Goal: Transaction & Acquisition: Purchase product/service

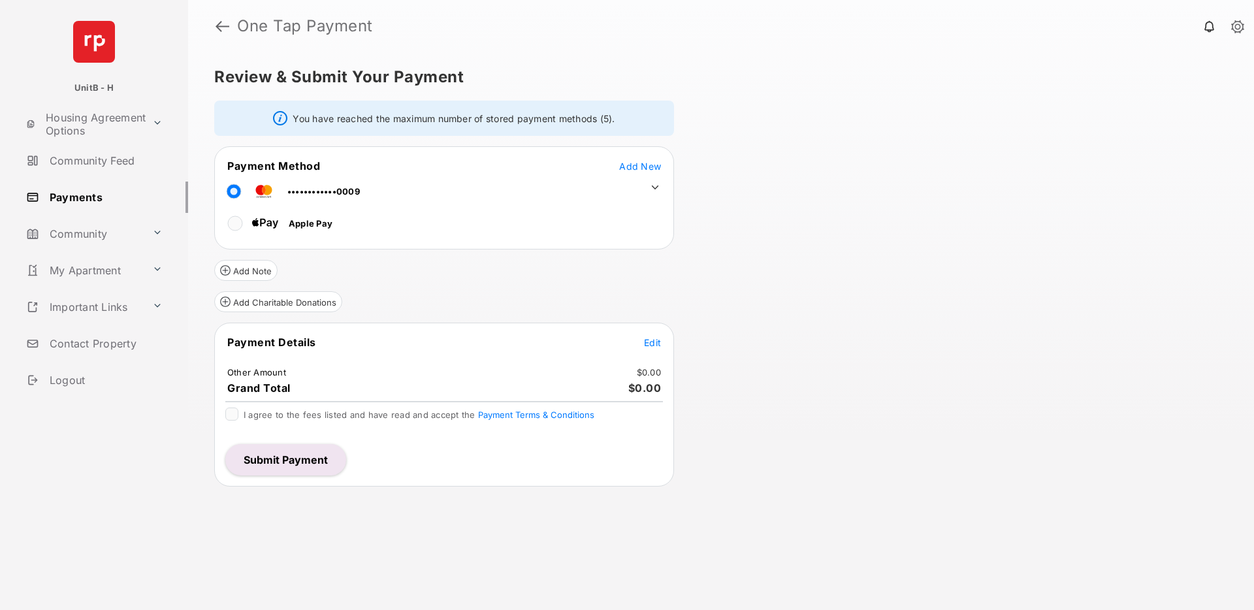
click at [655, 339] on span "Edit" at bounding box center [652, 342] width 17 height 11
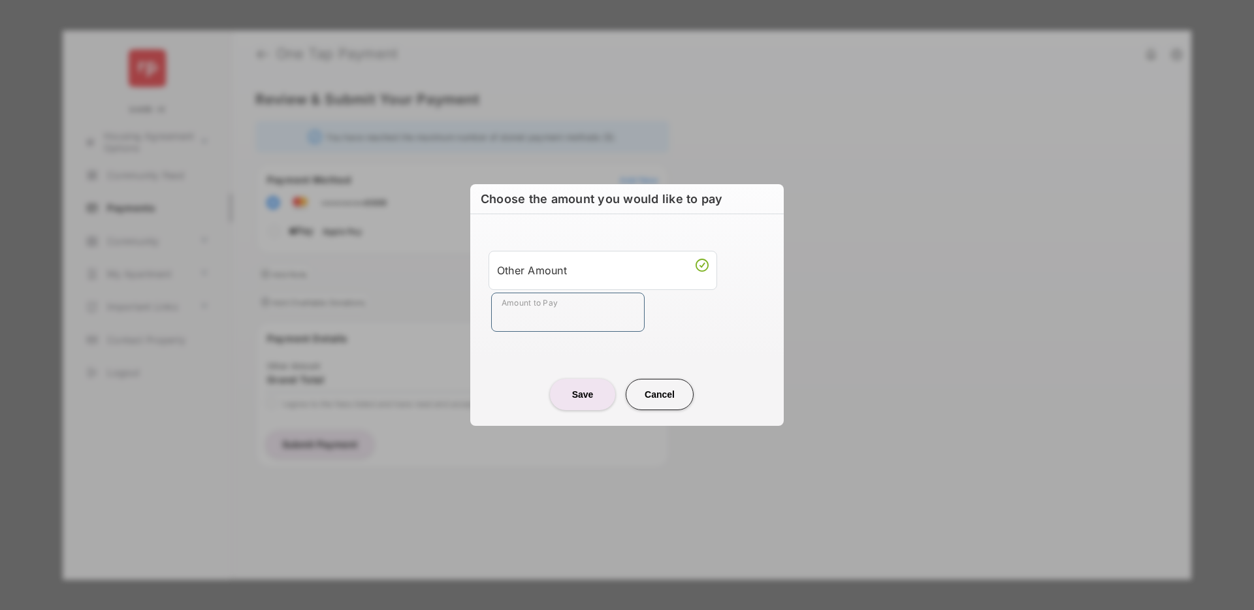
click at [550, 325] on input "Amount to Pay" at bounding box center [567, 312] width 153 height 39
type input "****"
click at [588, 398] on button "Save" at bounding box center [582, 394] width 65 height 31
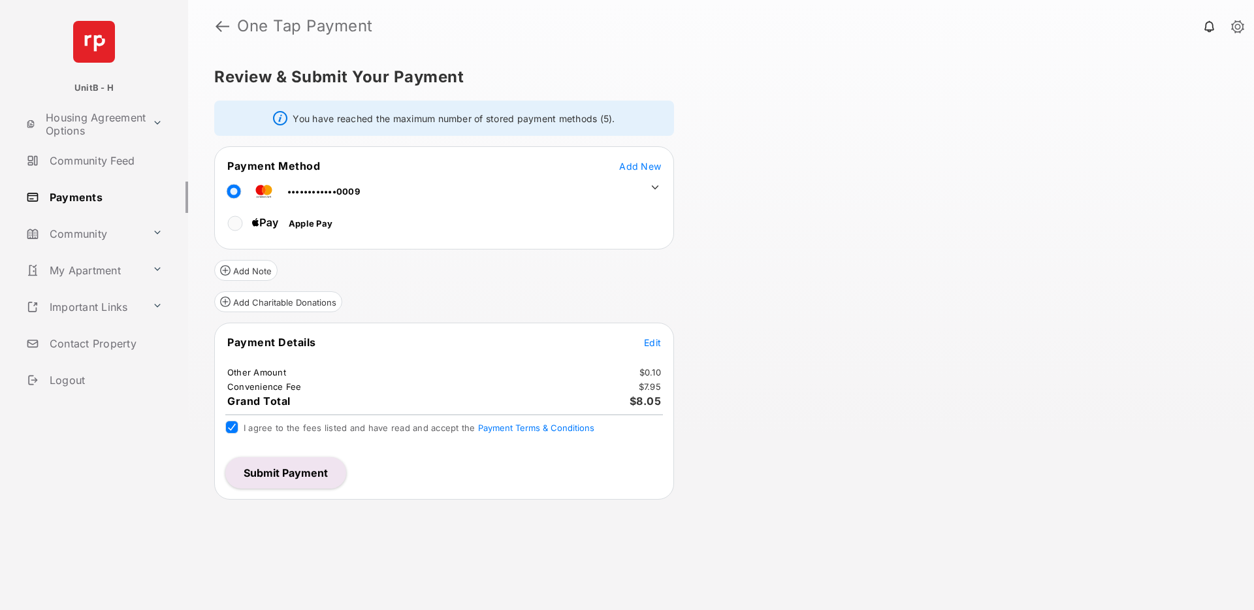
click at [289, 479] on button "Submit Payment" at bounding box center [285, 472] width 121 height 31
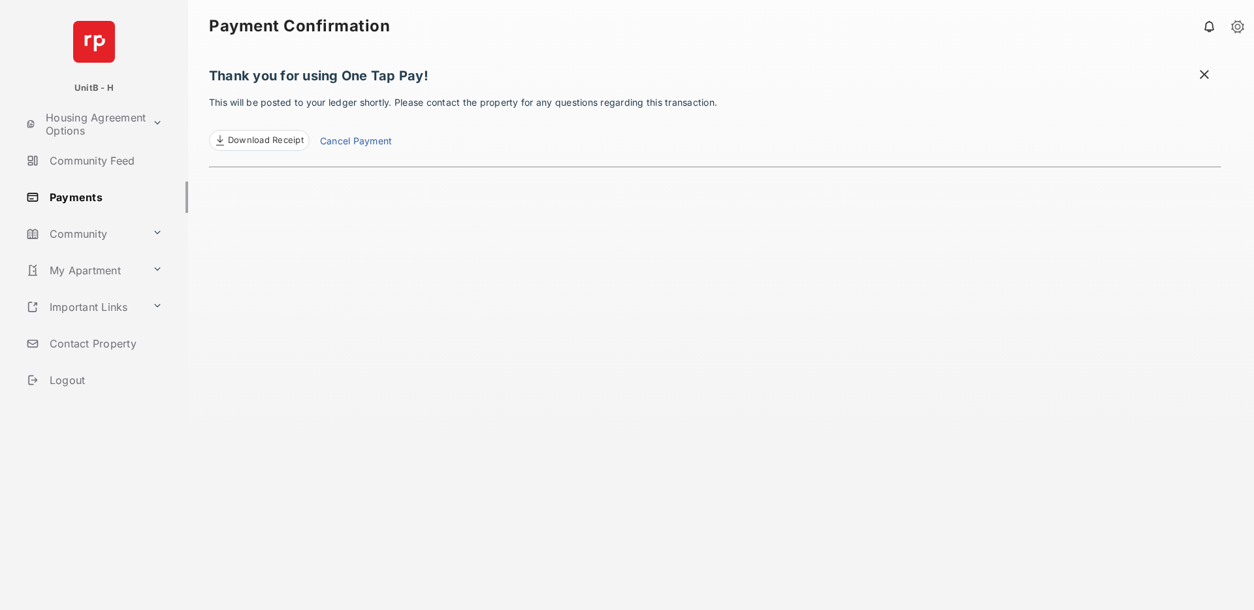
click at [76, 195] on link "Payments" at bounding box center [104, 197] width 167 height 31
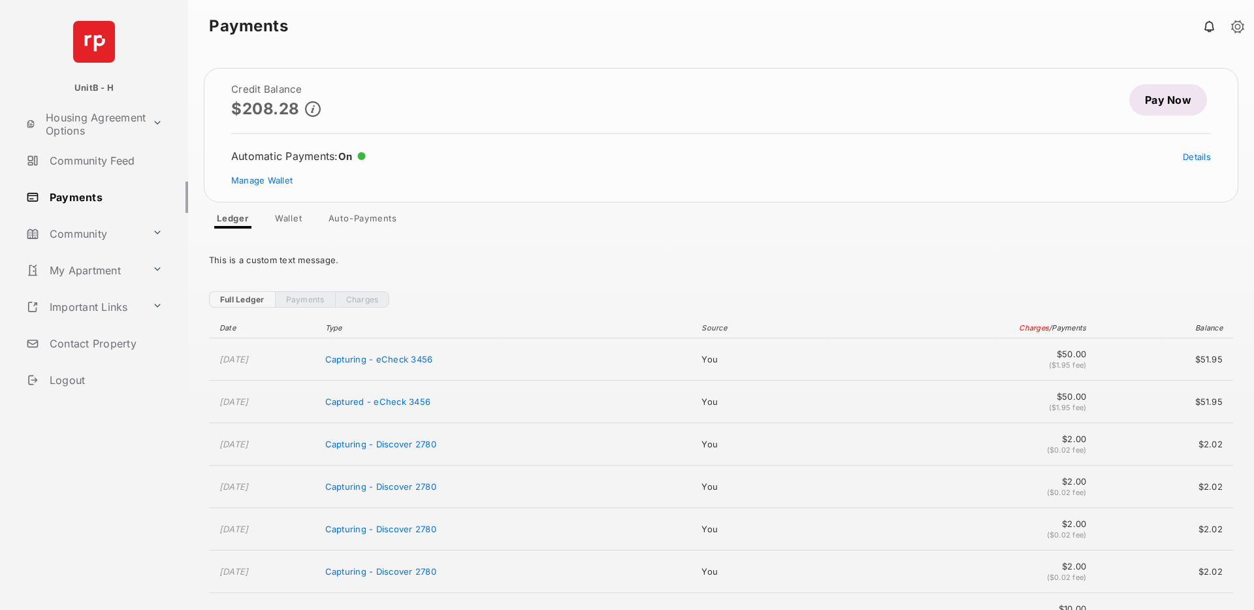
click at [1169, 106] on link "Pay Now" at bounding box center [1168, 99] width 78 height 31
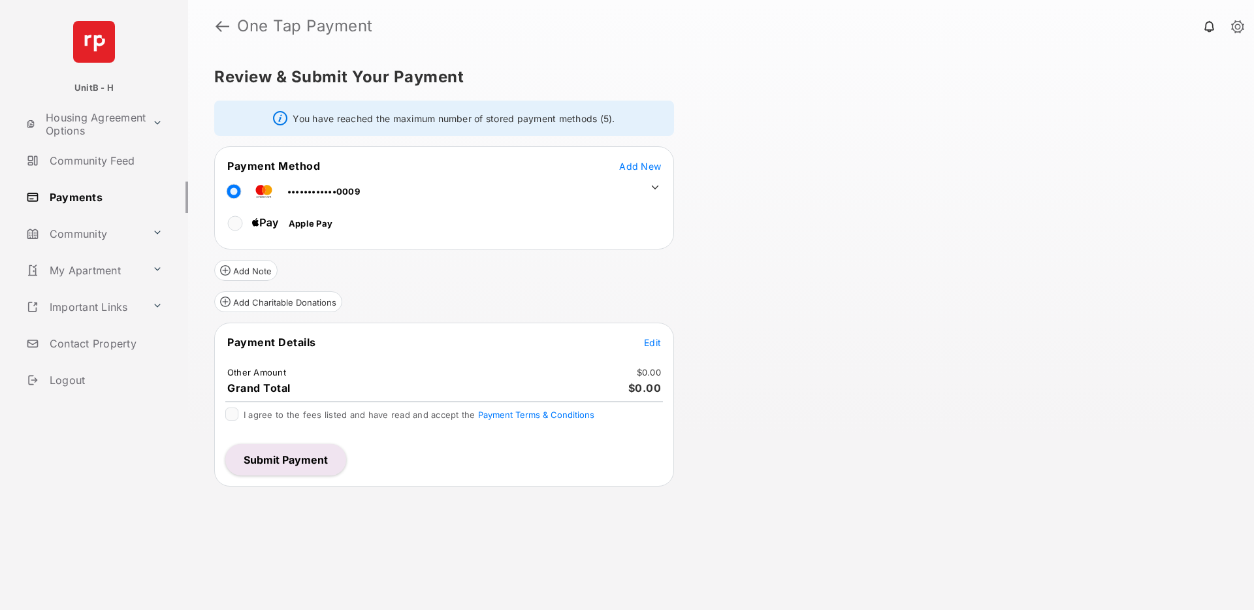
click at [649, 341] on span "Edit" at bounding box center [652, 342] width 17 height 11
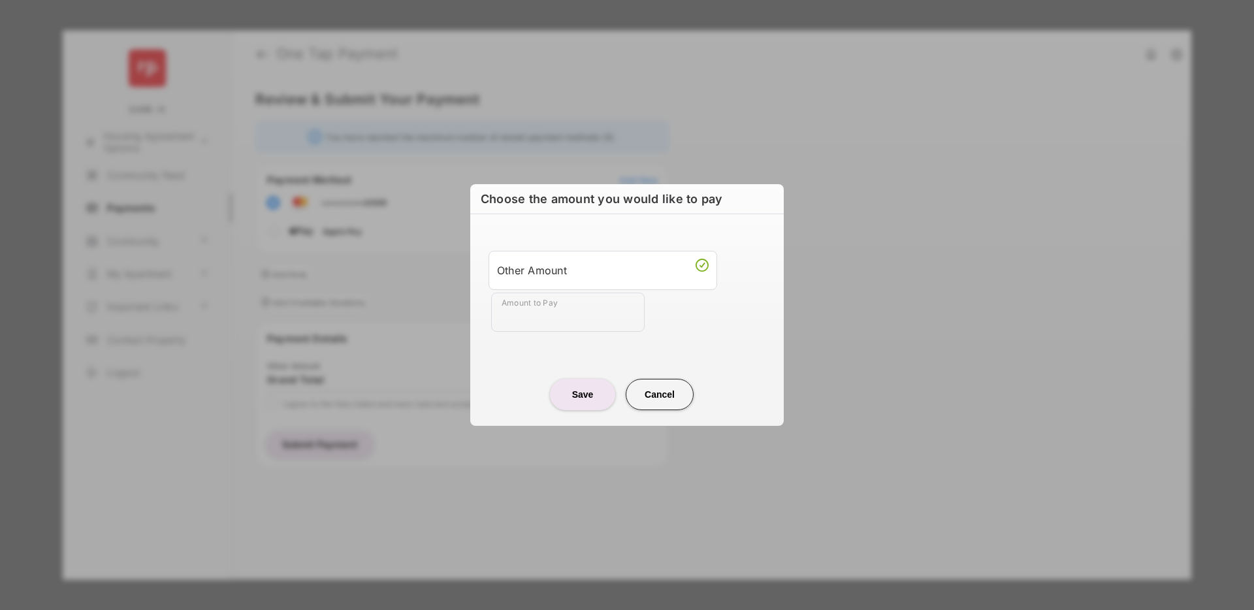
click at [544, 322] on input "Amount to Pay" at bounding box center [567, 312] width 153 height 39
type input "*****"
click at [579, 387] on button "Save" at bounding box center [582, 394] width 65 height 31
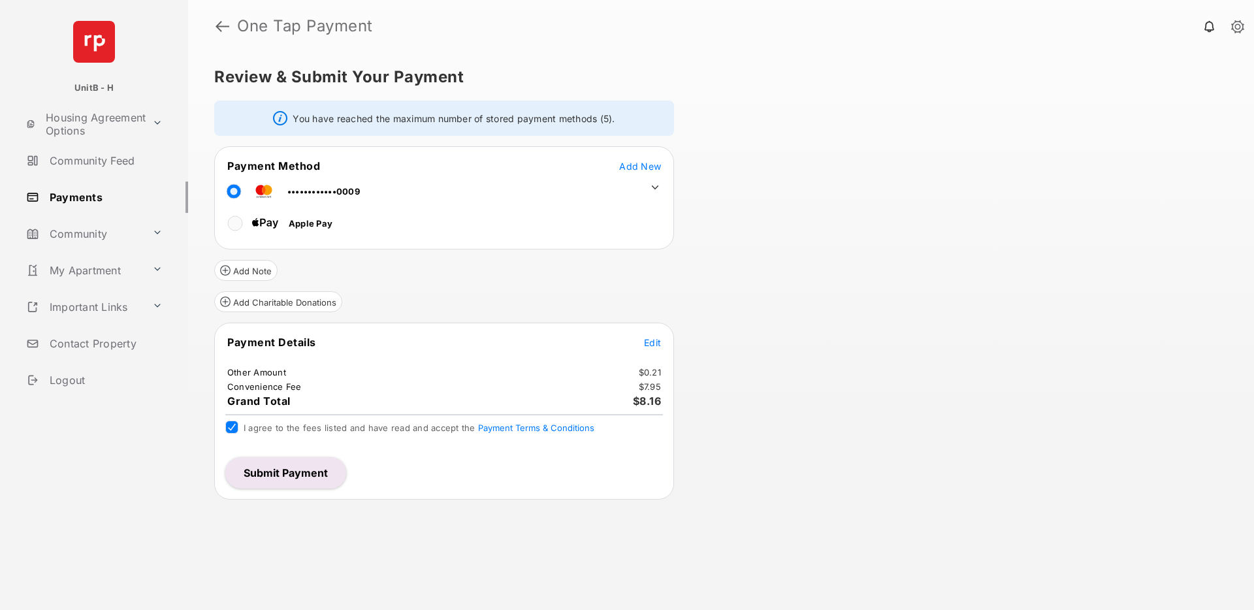
click at [304, 472] on button "Submit Payment" at bounding box center [285, 472] width 121 height 31
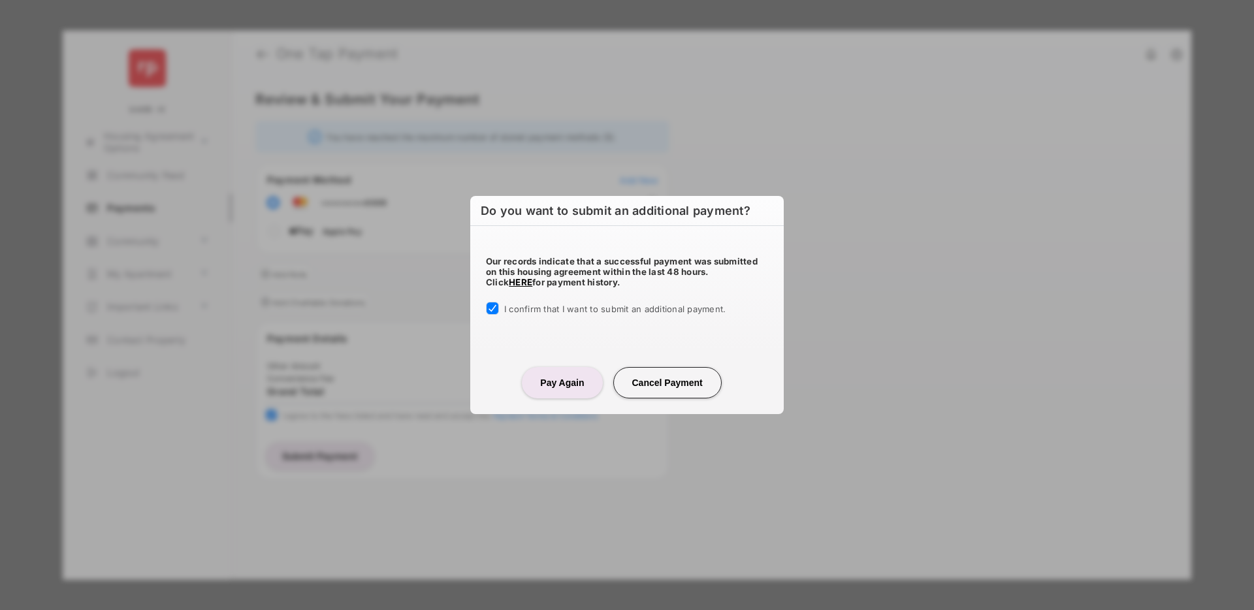
click at [545, 385] on button "Pay Again" at bounding box center [562, 382] width 80 height 31
